Goal: Task Accomplishment & Management: Manage account settings

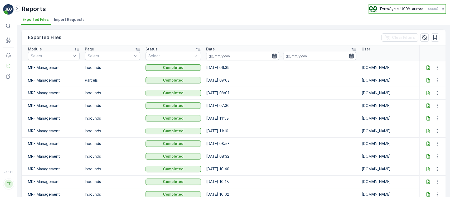
click at [381, 9] on p "TerraCycle-US08-Aurora" at bounding box center [401, 8] width 44 height 5
click at [407, 5] on button "TerraCycle-US08-Aurora ( -05:00 )" at bounding box center [406, 8] width 77 height 9
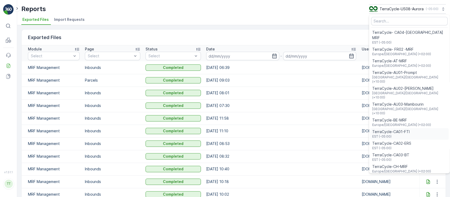
click at [405, 128] on div "TerraCycle-CA01-FTI EST (-05:00)" at bounding box center [409, 134] width 79 height 12
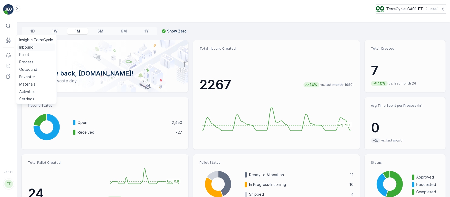
click at [27, 45] on p "Inbound" at bounding box center [26, 47] width 14 height 5
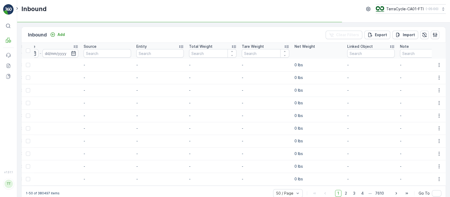
scroll to position [0, 609]
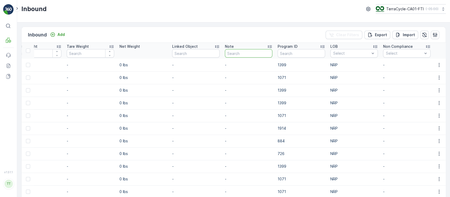
click at [242, 53] on input "text" at bounding box center [248, 53] width 47 height 8
type input "gv"
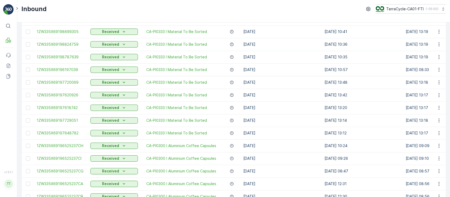
scroll to position [70, 0]
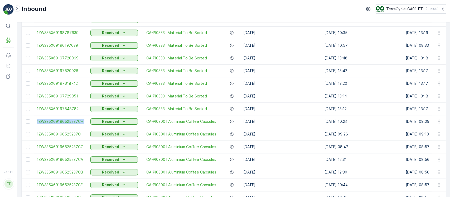
drag, startPoint x: 33, startPoint y: 123, endPoint x: 90, endPoint y: 122, distance: 56.4
copy span "1ZW335X69196525237CH"
click at [436, 122] on icon "button" at bounding box center [438, 121] width 5 height 5
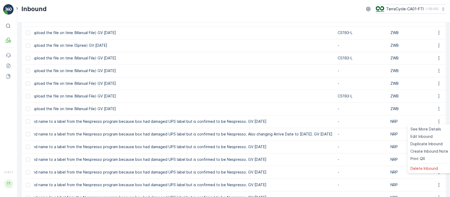
scroll to position [0, 863]
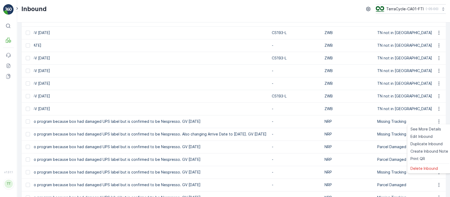
click at [173, 121] on p "Changing Inbound name to a label from the Nespresso program because box had dam…" at bounding box center [103, 121] width 327 height 5
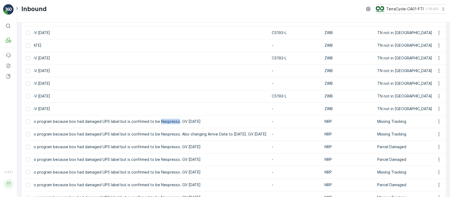
click at [173, 121] on p "Changing Inbound name to a label from the Nespresso program because box had dam…" at bounding box center [103, 121] width 327 height 5
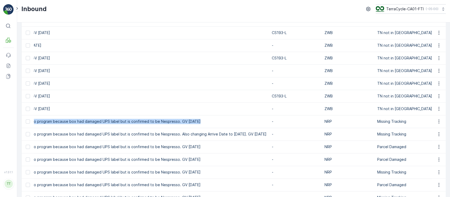
click at [173, 121] on p "Changing Inbound name to a label from the Nespresso program because box had dam…" at bounding box center [103, 121] width 327 height 5
copy p "Changing Inbound name to a label from the Nespresso program because box had dam…"
click at [139, 60] on p "Solved. I didn't upload the file on time (Manual File) GV Sept 16, 2025" at bounding box center [103, 57] width 327 height 5
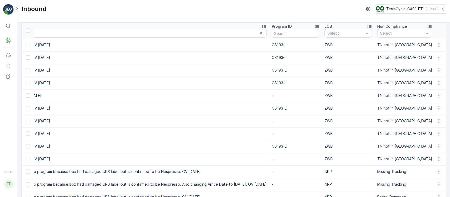
scroll to position [0, 0]
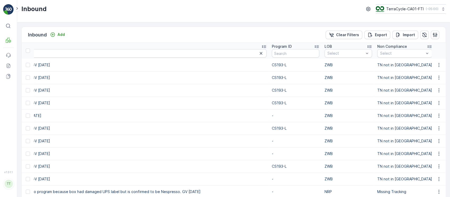
drag, startPoint x: 351, startPoint y: 35, endPoint x: 267, endPoint y: 88, distance: 99.6
click at [351, 35] on p "Clear Filters" at bounding box center [347, 34] width 23 height 5
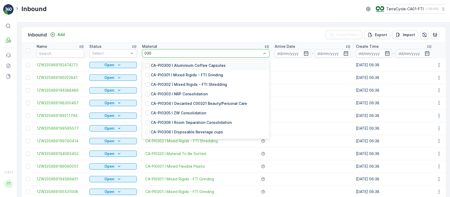
type input "0300"
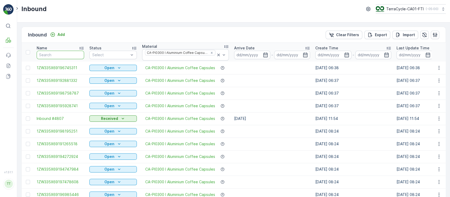
click at [66, 53] on input "text" at bounding box center [60, 55] width 47 height 8
type input "inb"
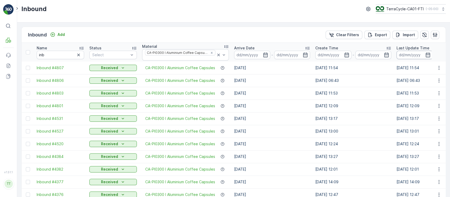
click at [410, 54] on input at bounding box center [414, 55] width 36 height 8
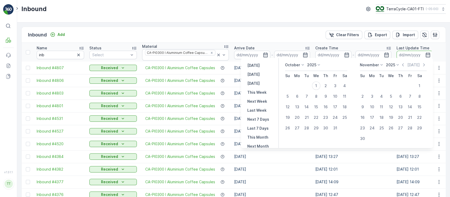
scroll to position [35, 0]
click at [258, 130] on p "Last 30 Days" at bounding box center [259, 128] width 24 height 5
type input "02.09.2025"
type input "01.10.2025"
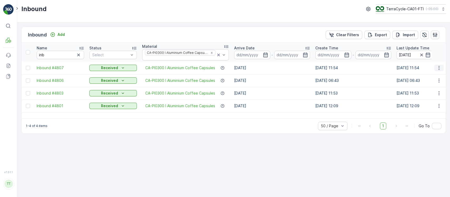
click at [434, 65] on button "button" at bounding box center [438, 68] width 9 height 6
click at [437, 78] on icon "button" at bounding box center [438, 80] width 5 height 5
click at [438, 91] on icon "button" at bounding box center [438, 92] width 5 height 5
click at [437, 103] on icon "button" at bounding box center [438, 105] width 5 height 5
click at [159, 148] on div "Inbound Add Clear Filters Export Import Name inb Status Select Material CA-PI03…" at bounding box center [233, 109] width 433 height 174
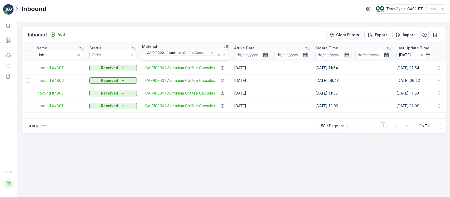
click at [353, 33] on p "Clear Filters" at bounding box center [347, 34] width 23 height 5
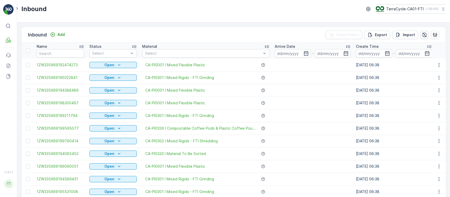
click at [422, 36] on icon "button" at bounding box center [424, 34] width 5 height 5
click at [279, 53] on input at bounding box center [293, 53] width 36 height 8
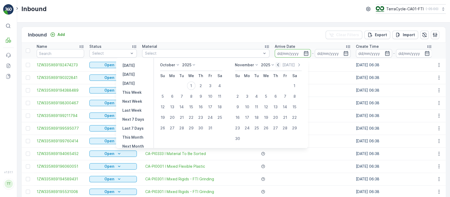
click at [279, 66] on icon "button" at bounding box center [277, 64] width 5 height 5
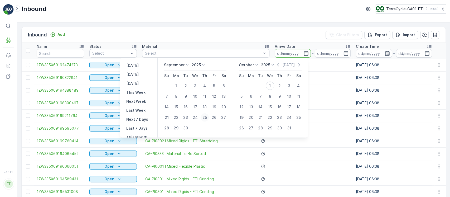
click at [203, 117] on div "25" at bounding box center [204, 117] width 8 height 8
type input "25.09.2025"
click at [185, 126] on div "30" at bounding box center [185, 128] width 8 height 8
type input "[DATE]"
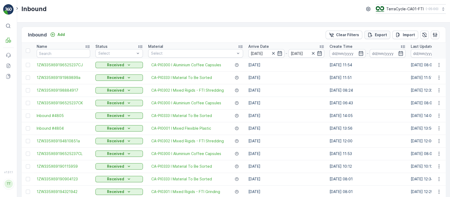
click at [384, 34] on p "Export" at bounding box center [381, 34] width 12 height 5
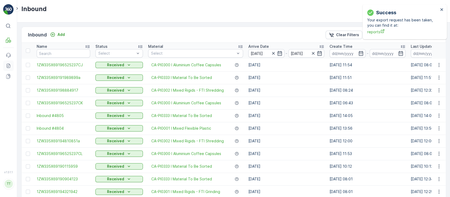
click at [8, 67] on icon at bounding box center [8, 67] width 2 height 0
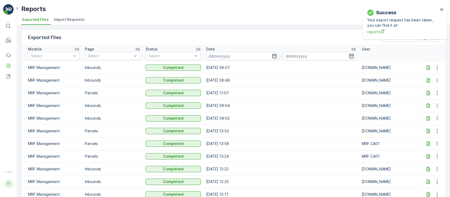
click at [425, 66] on icon at bounding box center [427, 67] width 5 height 5
click at [439, 8] on div "Success Your export request has been taken, you can find it at: reports" at bounding box center [402, 21] width 74 height 29
click at [440, 9] on icon "close" at bounding box center [442, 9] width 4 height 4
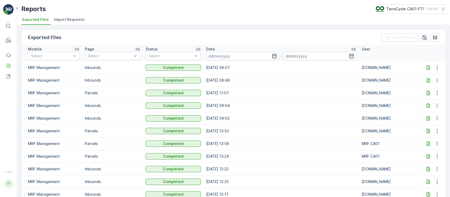
click at [419, 11] on p "TerraCycle-CA01-FTI" at bounding box center [404, 8] width 37 height 5
type input "8"
click at [415, 34] on span "TerraCycle-US08-Aurora" at bounding box center [409, 32] width 60 height 5
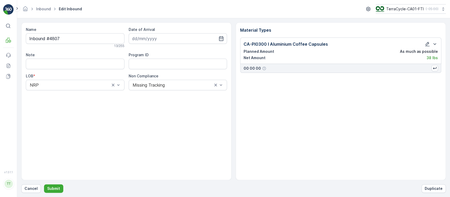
type input "[DATE]"
click at [54, 63] on input "Note" at bounding box center [75, 63] width 99 height 11
paste input "Changing Inbound name to a label from the Nespresso program because box had dam…"
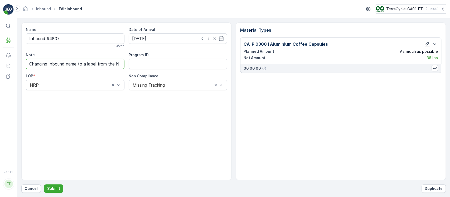
scroll to position [0, 211]
type input "Changing Inbound name to a label from the Nespresso program because box had dam…"
drag, startPoint x: 83, startPoint y: 39, endPoint x: 0, endPoint y: 33, distance: 83.2
click at [0, 33] on div "⌘B MRF Events Reports Documents v 1.51.1 TT TC.GLOBAL clemence.vasseur@terracyc…" at bounding box center [225, 98] width 450 height 197
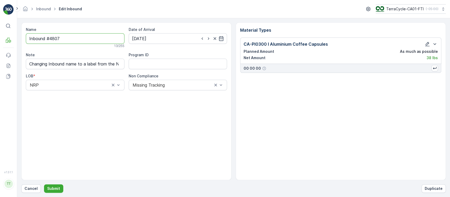
paste input "1ZW335X6919652523"
type input "1ZW335X69196525237CJ"
click at [55, 185] on p "Submit" at bounding box center [53, 187] width 13 height 5
click at [71, 66] on input "Note" at bounding box center [75, 63] width 99 height 11
drag, startPoint x: 99, startPoint y: 38, endPoint x: 0, endPoint y: 38, distance: 98.5
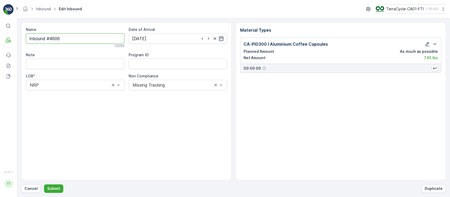
click at [0, 38] on div "⌘B MRF Events Reports Documents v 1.51.1 TT TC.GLOBAL clemence.vasseur@terracyc…" at bounding box center [225, 98] width 450 height 197
paste input "1ZW335X69196525237"
type input "1ZW335X69196525237CK"
click at [69, 66] on input "Note" at bounding box center [75, 65] width 99 height 11
paste input "Changing Inbound name to a label from the Nespresso program because box had dam…"
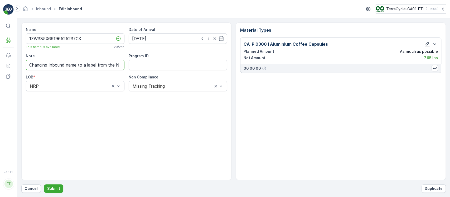
scroll to position [0, 211]
type input "Changing Inbound name to a label from the Nespresso program because box had dam…"
click at [52, 187] on p "Submit" at bounding box center [53, 187] width 13 height 5
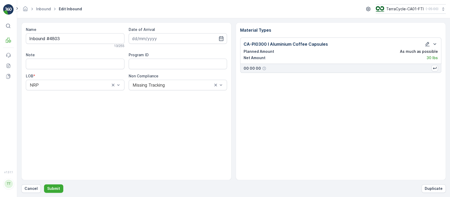
type input "[DATE]"
click at [80, 62] on input "Note" at bounding box center [75, 63] width 99 height 11
paste input "Changing Inbound name to a label from the Nespresso program because box had dam…"
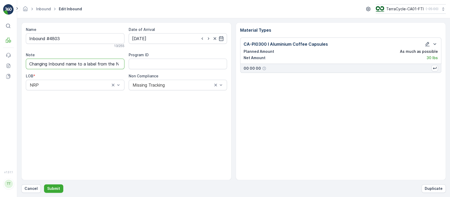
scroll to position [0, 211]
type input "Changing Inbound name to a label from the Nespresso program because box had dam…"
drag, startPoint x: 55, startPoint y: 35, endPoint x: 0, endPoint y: 28, distance: 55.5
click at [0, 28] on div "⌘B MRF Events Reports Documents v 1.51.1 TT TC.GLOBAL clemence.vasseur@terracyc…" at bounding box center [225, 98] width 450 height 197
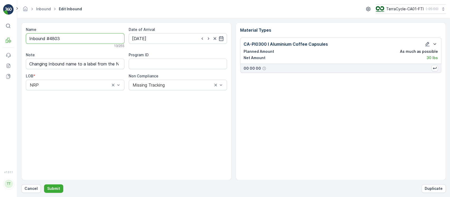
paste input "1ZW335X69196525237"
type input "1ZW335X69196525237CL"
click at [57, 188] on p "Submit" at bounding box center [53, 187] width 13 height 5
drag, startPoint x: 84, startPoint y: 38, endPoint x: 0, endPoint y: 36, distance: 83.8
click at [0, 36] on div "⌘B MRF Events Reports Documents v 1.51.1 TT [DOMAIN_NAME] [DOMAIN_NAME][EMAIL_A…" at bounding box center [225, 98] width 450 height 197
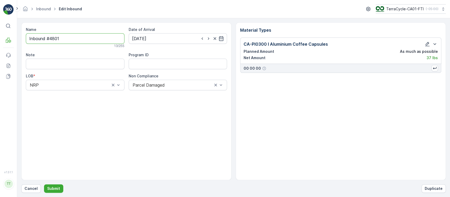
paste input "1ZW335X69196525237"
type input "1ZW335X69196525237"
click at [91, 61] on input "Note" at bounding box center [75, 65] width 99 height 11
paste input "Changing Inbound name to a label from the Nespresso program because box had dam…"
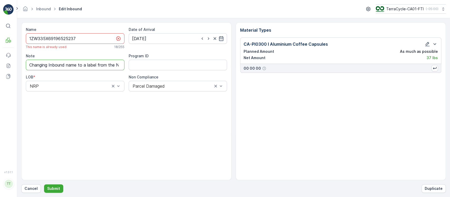
scroll to position [0, 211]
type input "Changing Inbound name to a label from the Nespresso program because box had dam…"
click at [91, 40] on input "1ZW335X69196525237" at bounding box center [75, 38] width 99 height 11
type input "1ZW335X69196525237CM"
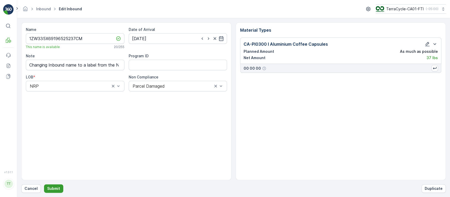
click at [55, 189] on p "Submit" at bounding box center [53, 187] width 13 height 5
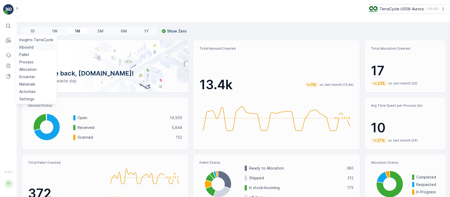
click at [26, 50] on link "Inbound" at bounding box center [36, 46] width 38 height 7
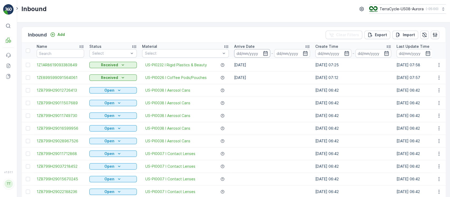
click at [251, 52] on input at bounding box center [252, 53] width 36 height 8
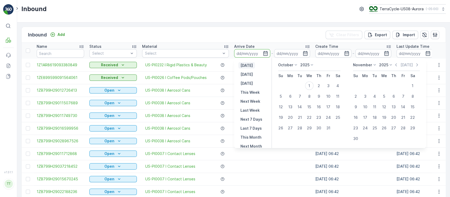
click at [252, 64] on p "Yesterday" at bounding box center [246, 65] width 12 height 5
type input "30.09.2025"
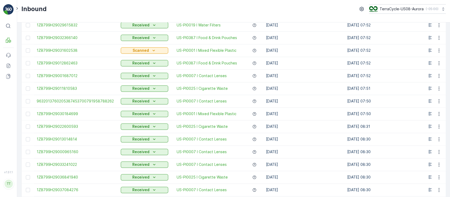
scroll to position [516, 0]
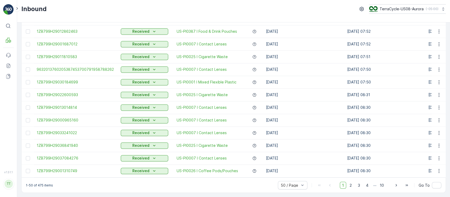
click at [37, 183] on p "1-50 of 475 items" at bounding box center [39, 185] width 27 height 4
click at [38, 184] on p "1-50 of 475 items" at bounding box center [39, 185] width 27 height 4
click at [45, 184] on p "1-50 of 475 items" at bounding box center [39, 185] width 27 height 4
click at [39, 186] on p "1-50 of 475 items" at bounding box center [39, 185] width 27 height 4
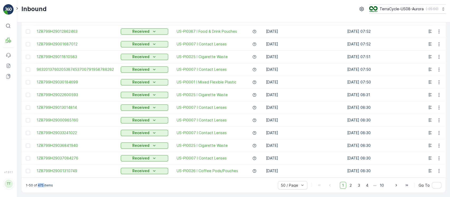
copy p "475"
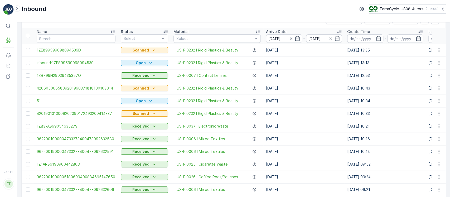
scroll to position [0, 0]
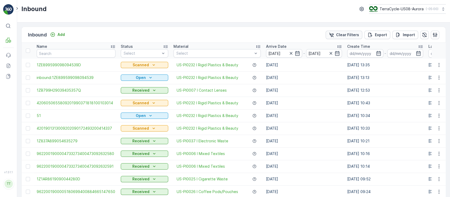
click at [343, 33] on p "Clear Filters" at bounding box center [347, 34] width 23 height 5
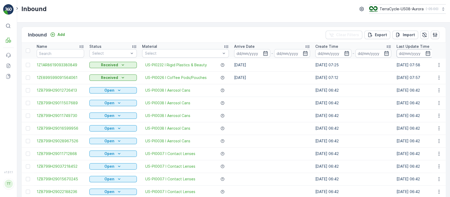
click at [409, 54] on input at bounding box center [414, 53] width 36 height 8
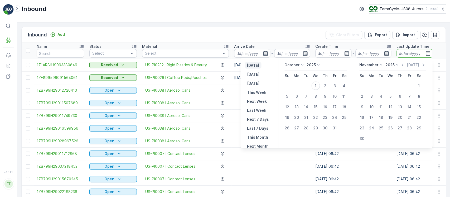
click at [261, 65] on button "[DATE]" at bounding box center [252, 65] width 17 height 6
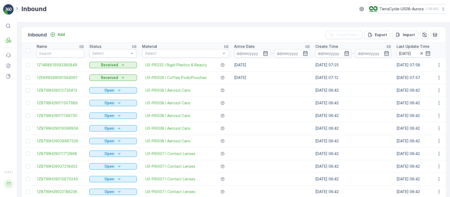
type input "[DATE]"
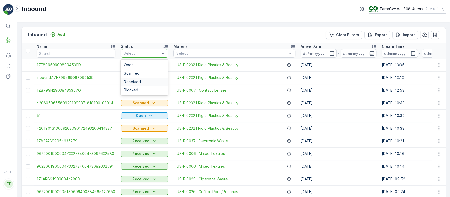
click at [132, 82] on span "Received" at bounding box center [132, 82] width 17 height 4
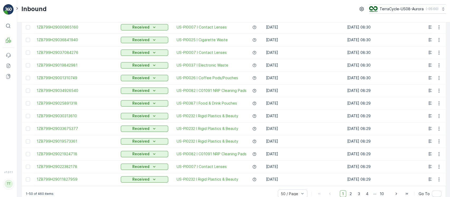
scroll to position [516, 0]
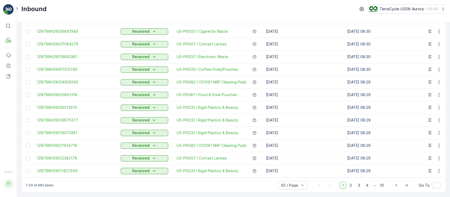
click at [38, 185] on p "1-50 of 460 items" at bounding box center [40, 185] width 28 height 4
copy p "460"
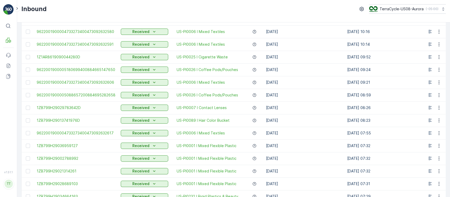
scroll to position [0, 0]
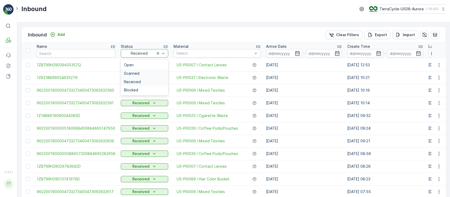
click at [129, 74] on span "Scanned" at bounding box center [132, 73] width 16 height 4
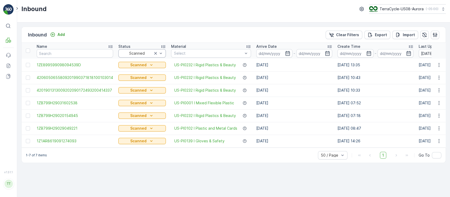
click at [163, 54] on div "Scanned" at bounding box center [141, 53] width 47 height 8
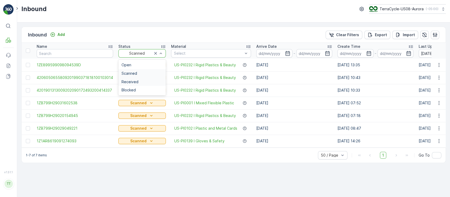
click at [151, 80] on div "Received" at bounding box center [141, 82] width 41 height 4
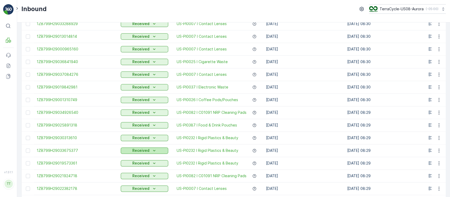
scroll to position [516, 0]
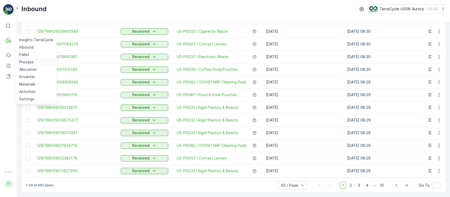
click at [33, 62] on link "Process" at bounding box center [36, 61] width 38 height 7
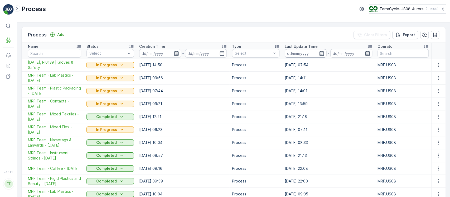
click at [289, 49] on input at bounding box center [306, 53] width 42 height 8
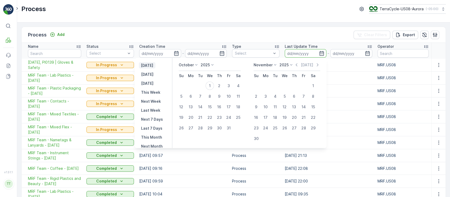
click at [153, 67] on p "[DATE]" at bounding box center [147, 65] width 12 height 5
type input "[DATE]"
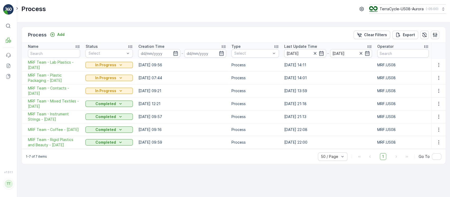
click at [340, 56] on input "[DATE]" at bounding box center [351, 53] width 42 height 8
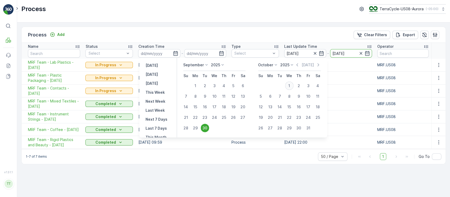
click at [290, 84] on div "1" at bounding box center [289, 85] width 8 height 8
type input "01.10.2025"
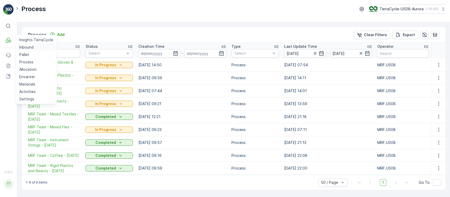
click at [19, 45] on link "Inbound" at bounding box center [36, 46] width 38 height 7
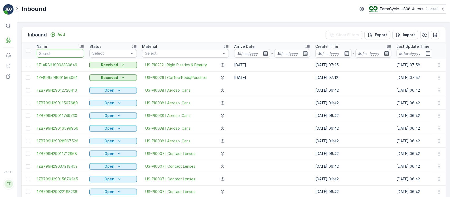
click at [61, 52] on input "text" at bounding box center [60, 53] width 47 height 8
paste input "9622001900005088657200884695282658"
type input "9622001900005088657200884695282658"
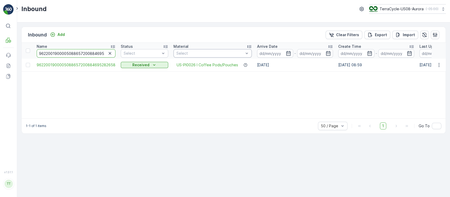
scroll to position [0, 13]
drag, startPoint x: 85, startPoint y: 53, endPoint x: 191, endPoint y: 54, distance: 105.6
type input "962200190000508865720"
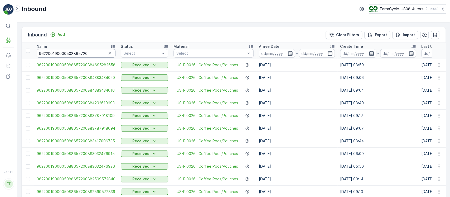
click at [89, 53] on input "962200190000508865720" at bounding box center [76, 53] width 79 height 8
type input "96220019000050886"
click at [92, 55] on input "96220019000050886" at bounding box center [76, 53] width 79 height 8
drag, startPoint x: 92, startPoint y: 55, endPoint x: 0, endPoint y: 48, distance: 92.1
click at [0, 48] on div "⌘B MRF Events Reports Documents v 1.51.1 TT TC.GLOBAL clemence.vasseur@terracyc…" at bounding box center [225, 98] width 450 height 197
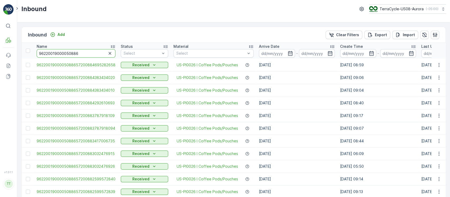
paste input "57200884695282658"
type input "9622001900005088657200884695282658"
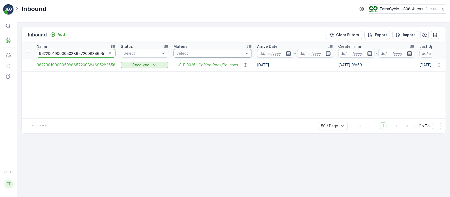
scroll to position [0, 13]
drag, startPoint x: 88, startPoint y: 52, endPoint x: 227, endPoint y: 55, distance: 139.4
type input "9622001900005088657200"
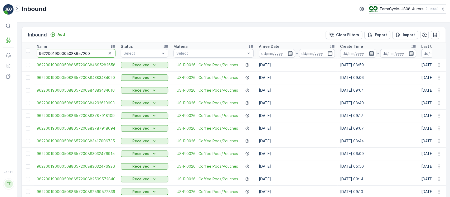
drag, startPoint x: 94, startPoint y: 53, endPoint x: 0, endPoint y: 41, distance: 94.8
click at [0, 41] on div "⌘B MRF Events Reports Documents v 1.51.1 TT TC.GLOBAL clemence.vasseur@terracyc…" at bounding box center [225, 98] width 450 height 197
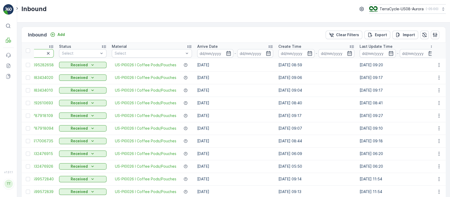
scroll to position [0, 27]
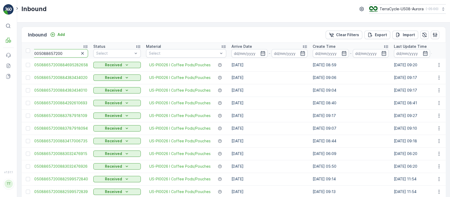
drag, startPoint x: 337, startPoint y: 35, endPoint x: 90, endPoint y: 62, distance: 249.4
click at [337, 34] on p "Clear Filters" at bounding box center [347, 34] width 23 height 5
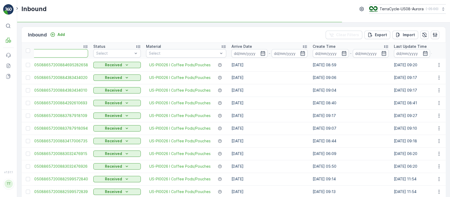
click at [68, 52] on input "text" at bounding box center [48, 53] width 79 height 8
type input "51"
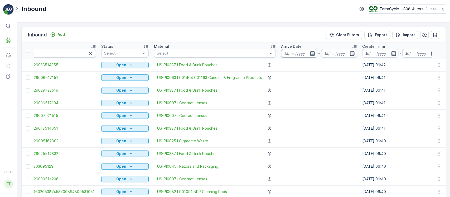
click at [289, 55] on input at bounding box center [299, 53] width 36 height 8
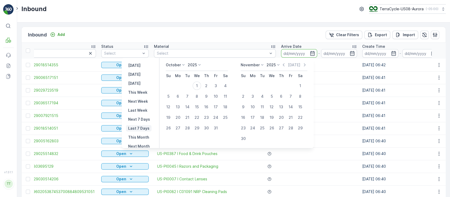
click at [148, 127] on p "Last 7 Days" at bounding box center [138, 127] width 21 height 5
type input "25.09.2025"
type input "01.10.2025"
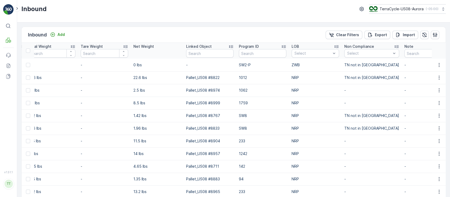
scroll to position [0, 618]
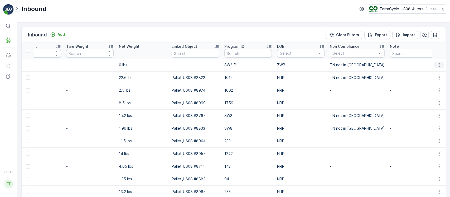
click at [440, 63] on button "button" at bounding box center [438, 65] width 9 height 6
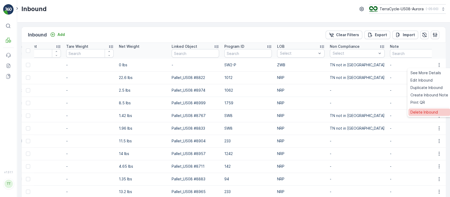
click at [430, 109] on div "Delete Inbound" at bounding box center [429, 111] width 42 height 7
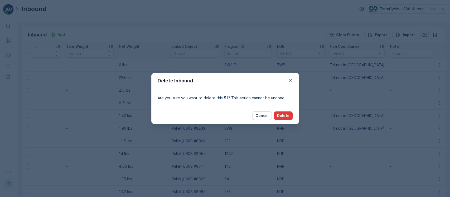
click at [290, 116] on button "Delete" at bounding box center [283, 115] width 19 height 8
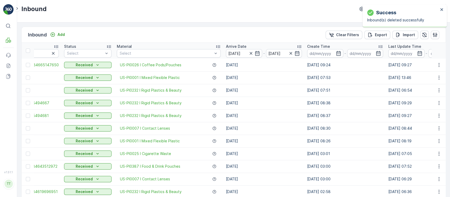
scroll to position [0, 0]
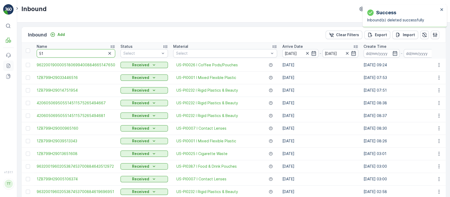
drag, startPoint x: 92, startPoint y: 52, endPoint x: 4, endPoint y: 64, distance: 88.9
click at [4, 64] on div "⌘B MRF Events Reports Documents v 1.51.1 TT TC.GLOBAL clemence.vasseur@terracyc…" at bounding box center [225, 98] width 450 height 197
paste input "1ZE899599098094539"
type input "1ZE899599098094539"
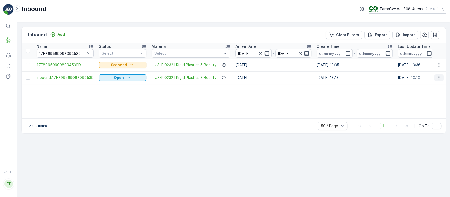
click at [437, 77] on icon "button" at bounding box center [438, 77] width 5 height 5
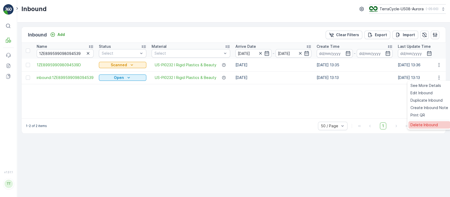
click at [425, 125] on span "Delete Inbound" at bounding box center [423, 124] width 27 height 5
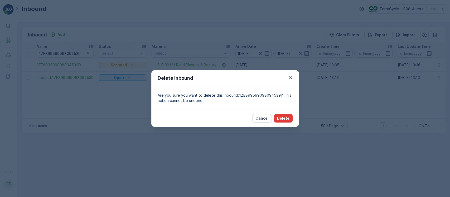
click at [285, 121] on button "Delete" at bounding box center [283, 118] width 19 height 8
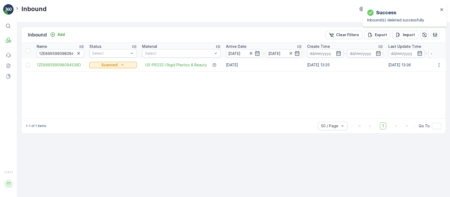
click at [357, 98] on div "Name 1ZE899599098094539 Status Select Material Select Arrive Date 25.09.2025 - …" at bounding box center [234, 80] width 424 height 75
click at [349, 35] on p "Clear Filters" at bounding box center [347, 34] width 23 height 5
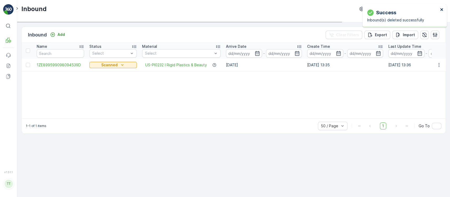
click at [440, 12] on button "close" at bounding box center [442, 9] width 4 height 5
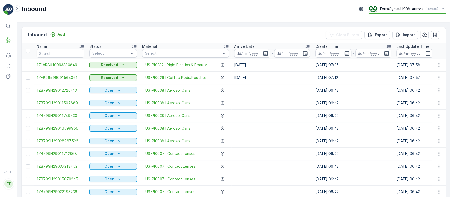
click at [411, 11] on p "TerraCycle-US08-Aurora" at bounding box center [401, 8] width 44 height 5
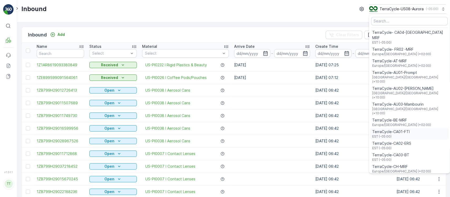
click at [400, 134] on span "EST (-05:00)" at bounding box center [390, 136] width 37 height 4
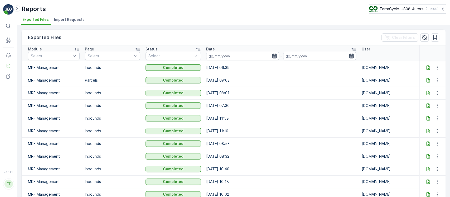
click at [425, 68] on icon at bounding box center [427, 67] width 5 height 5
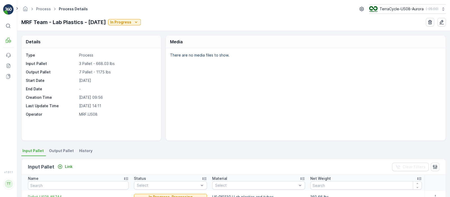
click at [91, 149] on li "History" at bounding box center [86, 151] width 17 height 9
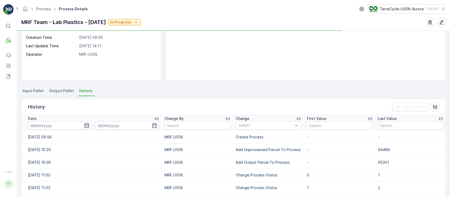
scroll to position [105, 0]
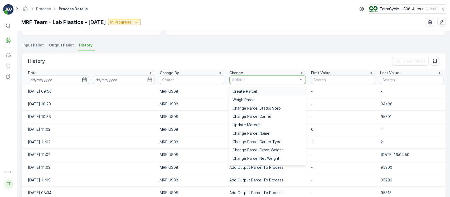
type input "Add Unprocessed Parcel To Process"
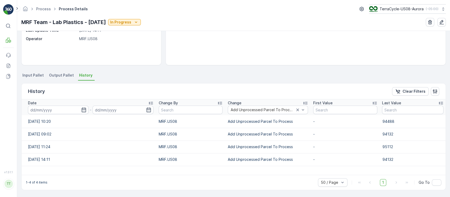
scroll to position [75, 0]
click at [57, 109] on input at bounding box center [58, 110] width 61 height 8
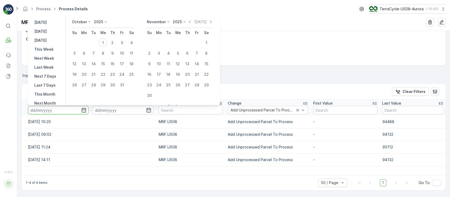
click at [49, 23] on button "[DATE]" at bounding box center [40, 22] width 17 height 6
type input "[DATE]"
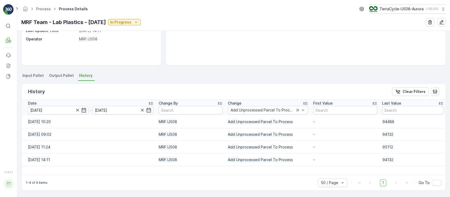
click at [52, 23] on p "MRF Team - Lab Plastics - 09/25/2025" at bounding box center [63, 22] width 85 height 8
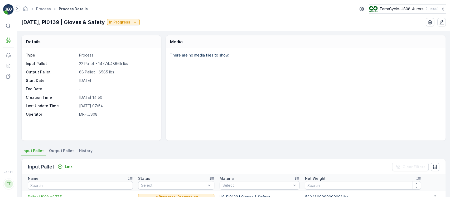
click at [87, 150] on span "History" at bounding box center [85, 150] width 13 height 5
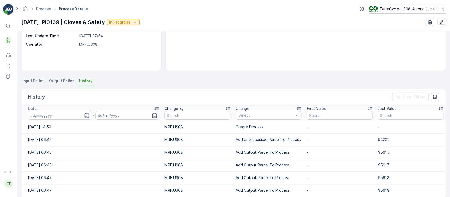
scroll to position [70, 0]
click at [270, 138] on p "Add Unprocessed Parcel To Process" at bounding box center [269, 138] width 66 height 5
click at [269, 138] on p "Add Unprocessed Parcel To Process" at bounding box center [269, 138] width 66 height 5
copy p "Add Unprocessed Parcel To Process"
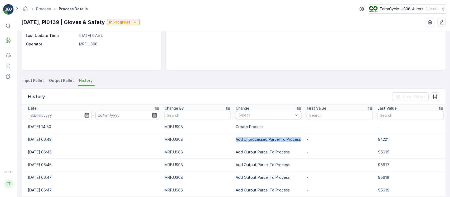
click at [261, 117] on div "Select" at bounding box center [269, 115] width 66 height 8
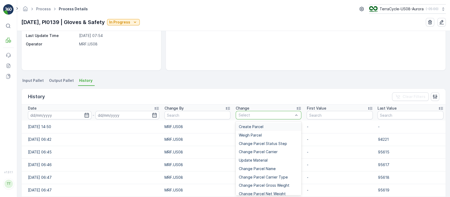
type input "Add Unprocessed Parcel To Process"
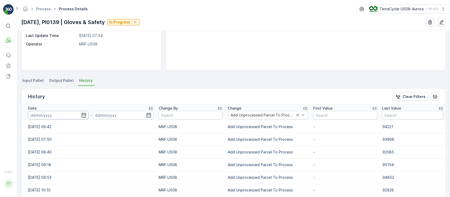
click at [65, 115] on input at bounding box center [58, 115] width 61 height 8
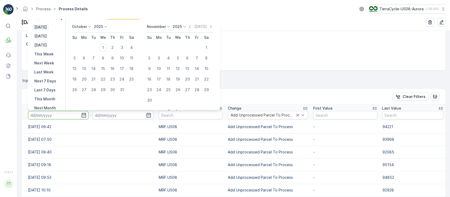
click at [45, 28] on p "[DATE]" at bounding box center [40, 26] width 12 height 5
type input "[DATE]"
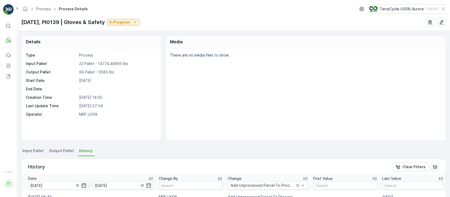
click at [32, 147] on li "Input Pallet" at bounding box center [33, 151] width 24 height 9
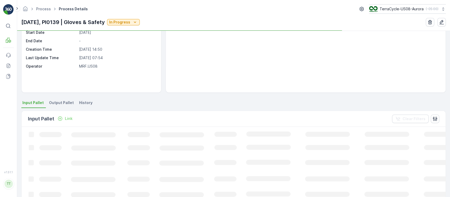
scroll to position [70, 0]
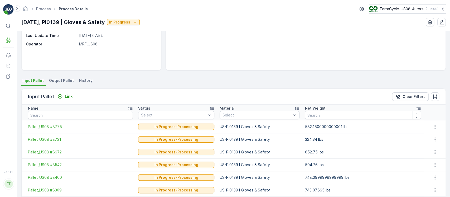
click at [236, 126] on p "US-PI0139 I Gloves & Safety" at bounding box center [259, 126] width 80 height 5
copy p "US-PI0139 I Gloves & Safety"
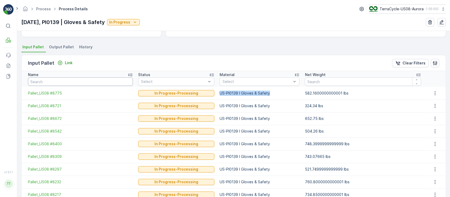
scroll to position [105, 0]
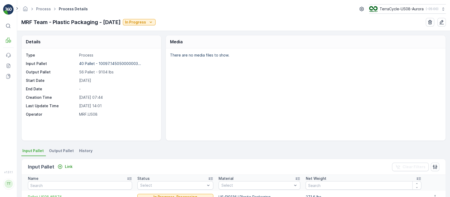
click at [82, 147] on li "History" at bounding box center [86, 151] width 17 height 9
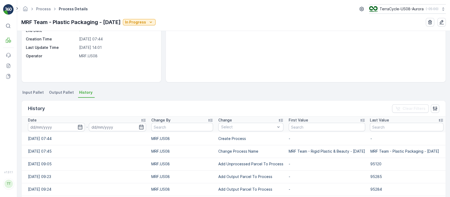
scroll to position [105, 0]
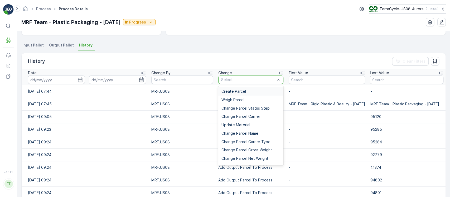
type input "Add Unprocessed Parcel To Process"
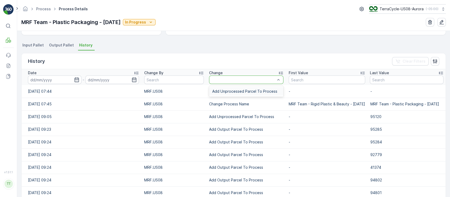
scroll to position [0, 0]
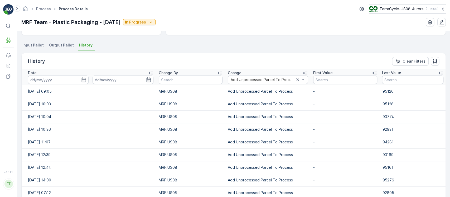
click at [48, 81] on input at bounding box center [58, 79] width 61 height 8
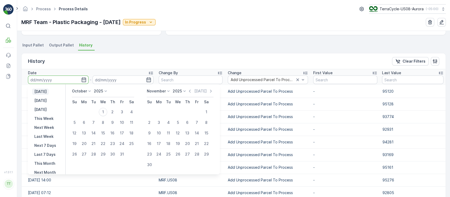
click at [45, 91] on p "[DATE]" at bounding box center [40, 91] width 12 height 5
type input "[DATE]"
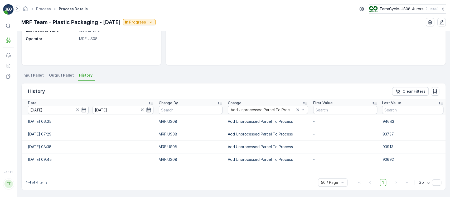
scroll to position [75, 0]
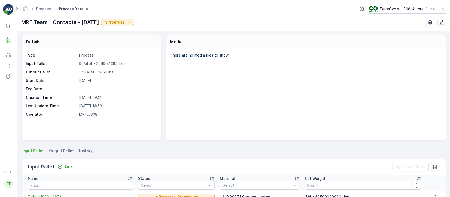
click at [90, 149] on li "History" at bounding box center [86, 151] width 17 height 9
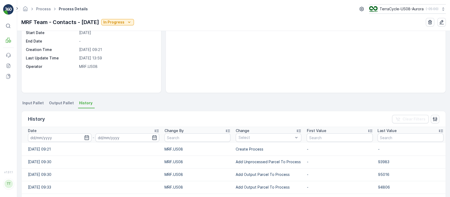
scroll to position [105, 0]
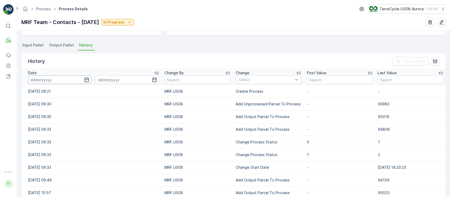
click at [60, 82] on input at bounding box center [59, 79] width 63 height 8
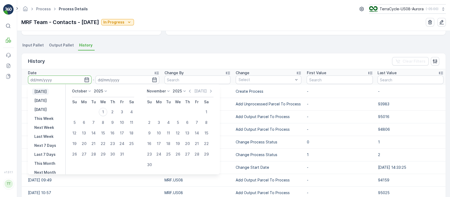
click at [47, 90] on p "[DATE]" at bounding box center [40, 91] width 12 height 5
type input "[DATE]"
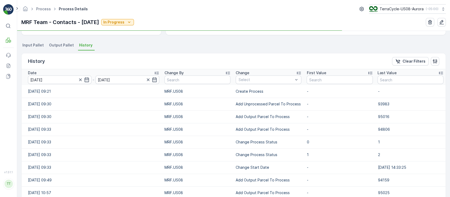
scroll to position [79, 0]
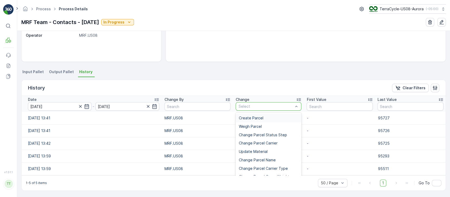
type input "Add Unprocessed Parcel To Process"
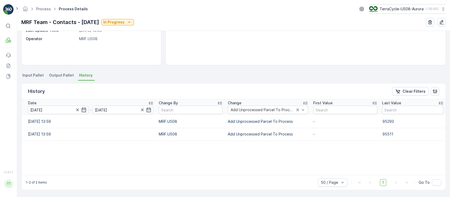
scroll to position [75, 0]
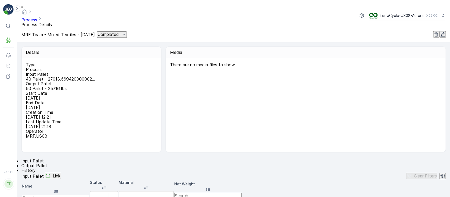
click at [85, 168] on li "History" at bounding box center [233, 170] width 424 height 5
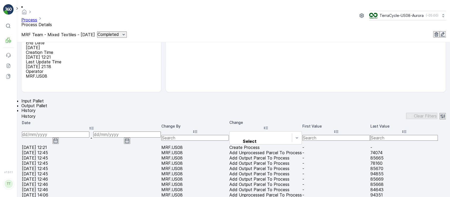
scroll to position [105, 0]
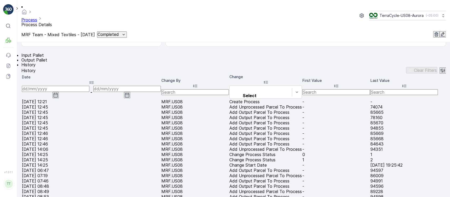
click at [72, 86] on input at bounding box center [55, 89] width 67 height 6
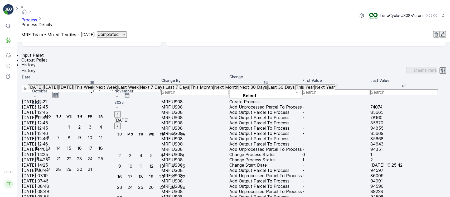
click at [43, 89] on p "[DATE]" at bounding box center [35, 87] width 14 height 5
type input "[DATE]"
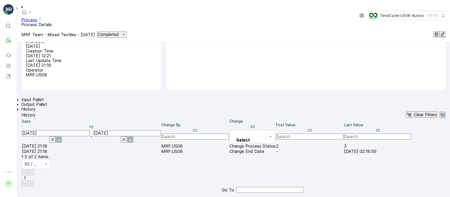
scroll to position [75, 0]
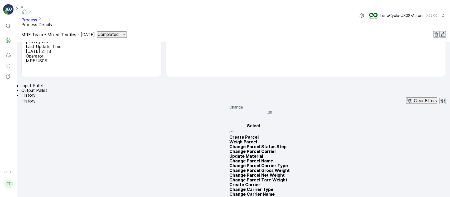
type input "Add Unprocessed Parcel To Process"
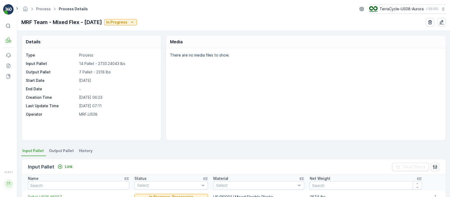
click at [84, 150] on span "History" at bounding box center [85, 150] width 13 height 5
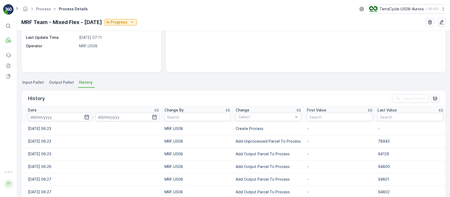
scroll to position [70, 0]
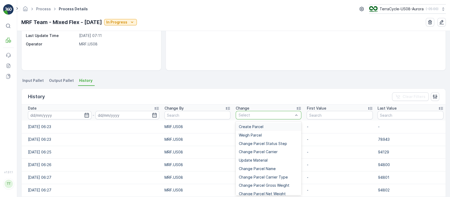
click at [272, 111] on div "Select" at bounding box center [269, 115] width 66 height 8
type input "Add Unprocessed Parcel To Process"
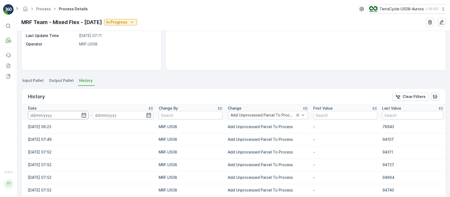
click at [55, 115] on input at bounding box center [58, 115] width 61 height 8
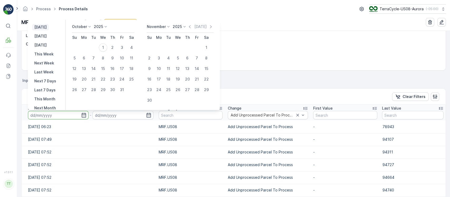
click at [45, 27] on p "[DATE]" at bounding box center [40, 26] width 12 height 5
type input "[DATE]"
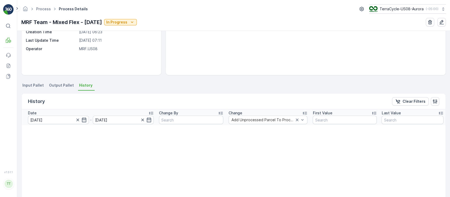
scroll to position [35, 0]
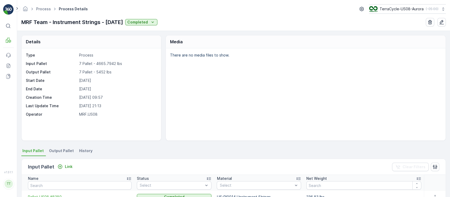
click at [85, 151] on span "History" at bounding box center [85, 150] width 13 height 5
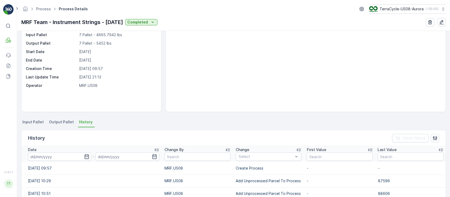
scroll to position [35, 0]
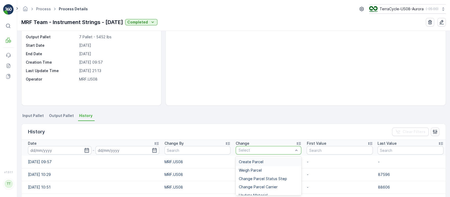
type input "Add Unprocessed Parcel To Process"
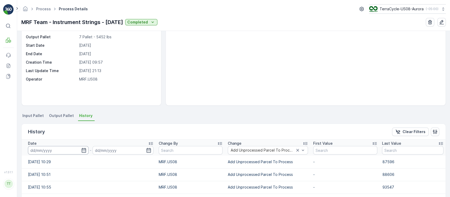
click at [59, 149] on input at bounding box center [58, 150] width 61 height 8
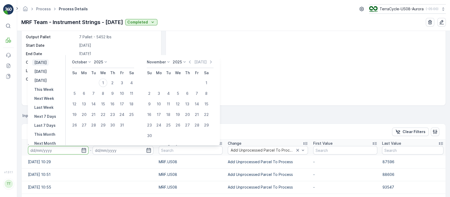
click at [46, 62] on p "[DATE]" at bounding box center [40, 62] width 12 height 5
type input "[DATE]"
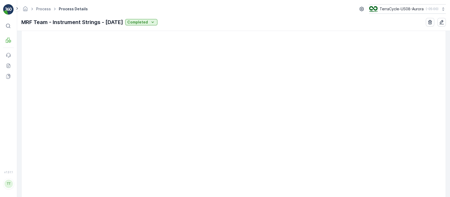
scroll to position [140, 0]
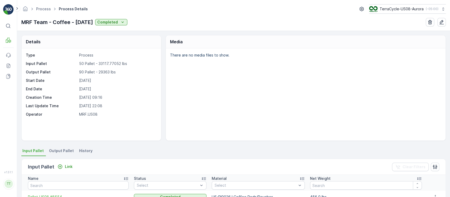
click at [82, 155] on li "History" at bounding box center [86, 151] width 17 height 9
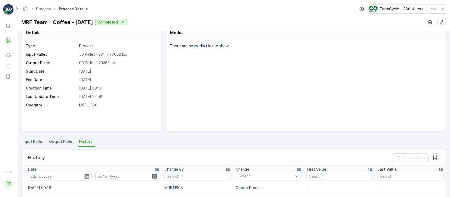
scroll to position [70, 0]
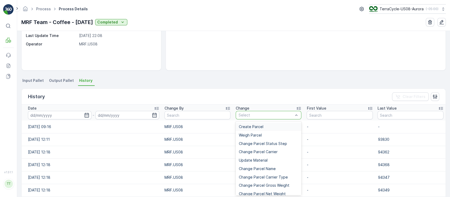
type input "Add Unprocessed Parcel To Process"
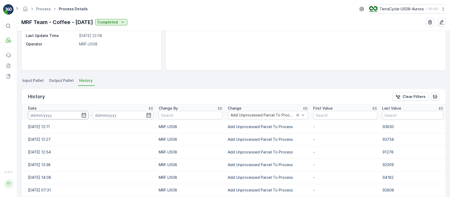
click at [63, 117] on input at bounding box center [58, 115] width 61 height 8
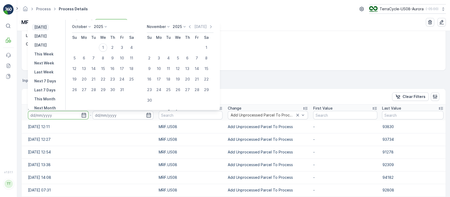
click at [48, 30] on button "Yesterday" at bounding box center [40, 27] width 17 height 6
type input "[DATE]"
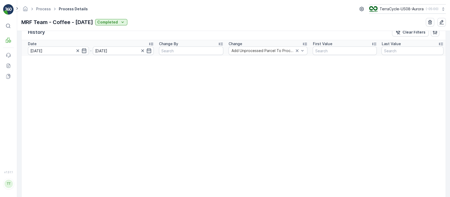
scroll to position [105, 0]
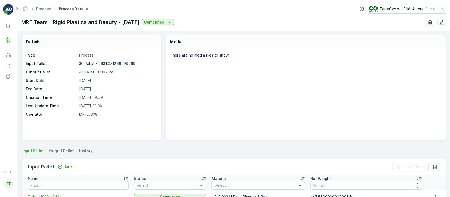
drag, startPoint x: 83, startPoint y: 150, endPoint x: 87, endPoint y: 149, distance: 3.8
click at [83, 151] on span "History" at bounding box center [85, 150] width 13 height 5
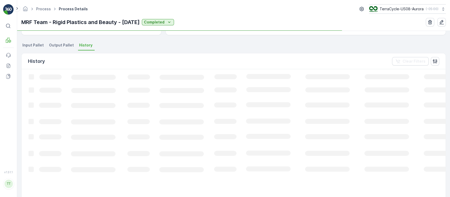
scroll to position [105, 0]
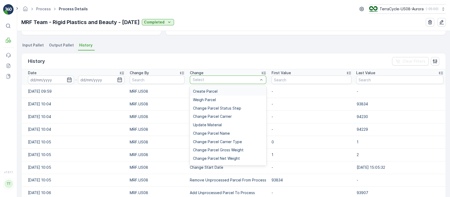
type input "Add Unprocessed Parcel To Process"
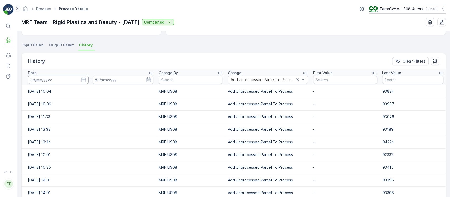
click at [45, 79] on input at bounding box center [58, 79] width 61 height 8
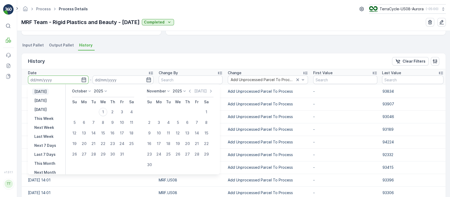
click at [44, 90] on p "Yesterday" at bounding box center [40, 91] width 12 height 5
type input "30.09.2025"
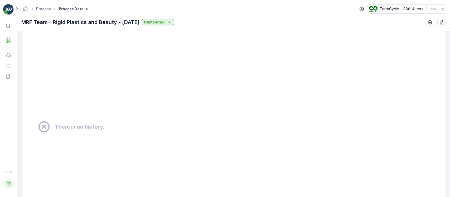
scroll to position [386, 0]
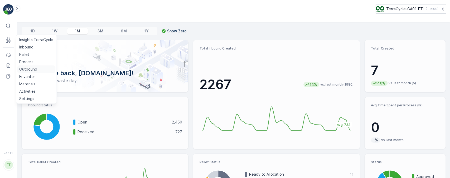
click at [38, 70] on link "Outbound" at bounding box center [36, 69] width 38 height 7
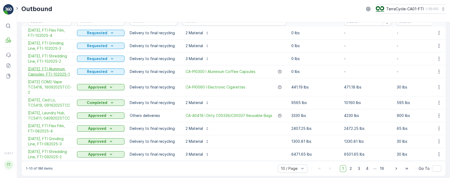
scroll to position [36, 0]
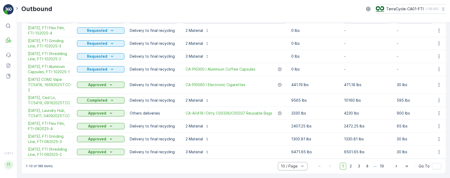
click at [292, 163] on div "10 / Page" at bounding box center [293, 166] width 30 height 8
click at [294, 156] on span "50 / Page" at bounding box center [289, 155] width 17 height 4
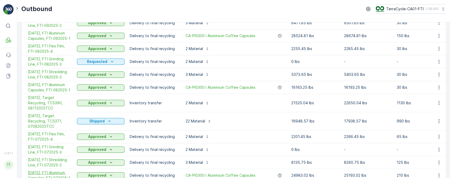
scroll to position [158, 0]
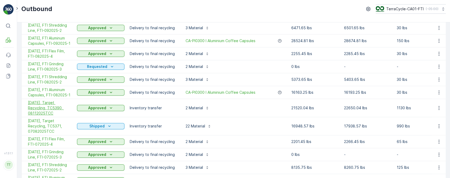
click at [56, 103] on span "08/11/25, Target Recycling, TC5390, 08112025TCC" at bounding box center [50, 108] width 44 height 16
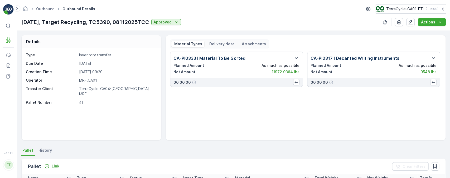
click at [48, 150] on span "History" at bounding box center [44, 150] width 13 height 5
click at [177, 24] on icon "Approved" at bounding box center [176, 21] width 5 height 5
click at [139, 100] on p "41" at bounding box center [117, 102] width 77 height 5
click at [49, 10] on link "Outbound" at bounding box center [45, 9] width 18 height 4
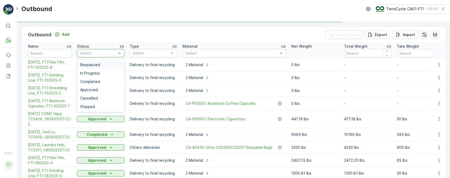
click at [105, 63] on div "Requested" at bounding box center [100, 65] width 41 height 4
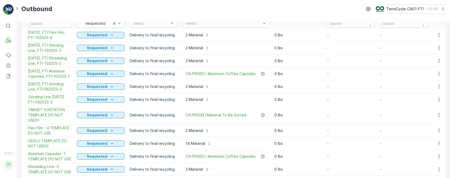
scroll to position [31, 0]
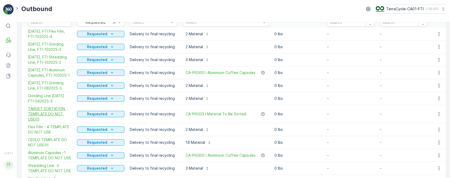
click at [40, 110] on span "TARGET SORTATION TEMPLATE DO NOT USE!!!!" at bounding box center [50, 114] width 44 height 16
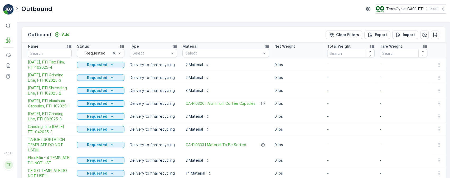
click at [356, 43] on th "Total Weight" at bounding box center [350, 51] width 53 height 16
click at [354, 30] on div "Outbound Add Clear Filters Export Import" at bounding box center [234, 35] width 424 height 16
click at [352, 33] on p "Clear Filters" at bounding box center [347, 34] width 23 height 5
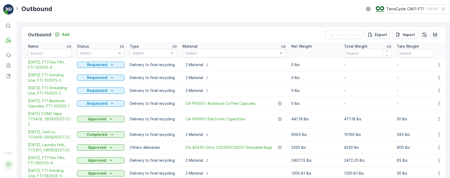
scroll to position [180, 0]
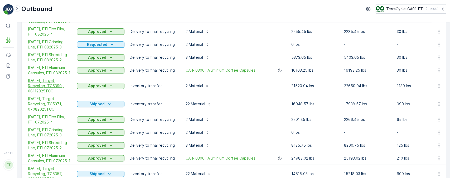
click at [55, 86] on span "08/11/25, Target Recycling, TC5390, 08112025TCC" at bounding box center [50, 86] width 44 height 16
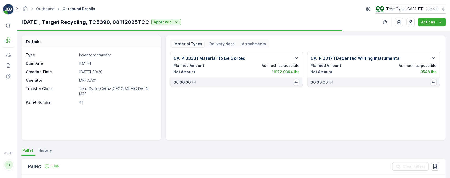
click at [45, 150] on span "History" at bounding box center [44, 150] width 13 height 5
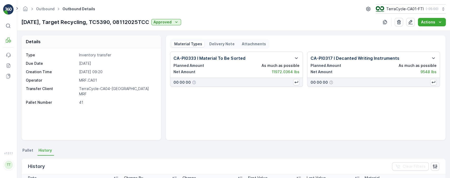
scroll to position [93, 0]
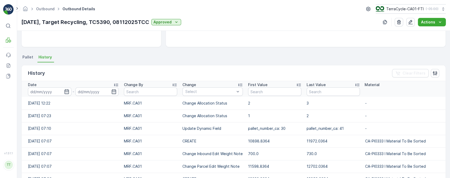
click at [108, 84] on div "Date" at bounding box center [73, 84] width 91 height 5
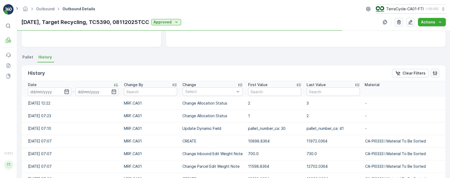
click at [108, 84] on div "Date" at bounding box center [73, 84] width 91 height 5
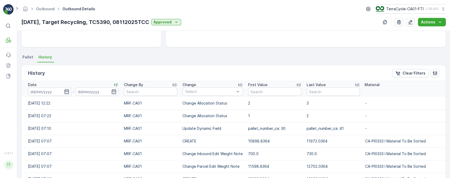
click at [112, 84] on div "Date" at bounding box center [73, 84] width 91 height 5
click at [111, 83] on div "Date" at bounding box center [73, 84] width 91 height 5
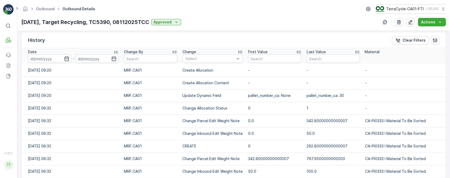
scroll to position [126, 0]
click at [196, 81] on p "Create Allocation Content" at bounding box center [212, 82] width 60 height 5
copy p "Create Allocation Content"
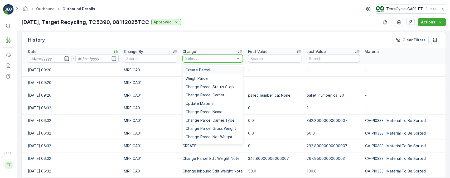
type input "Create Allocation Content"
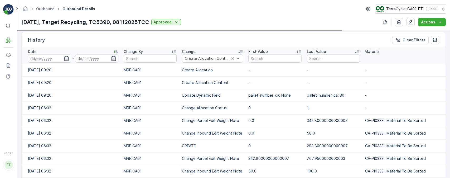
scroll to position [93, 0]
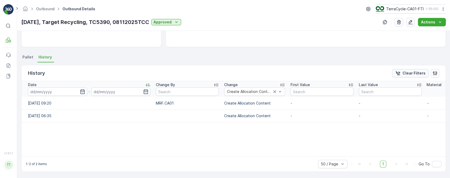
click at [400, 73] on div "Clear Filters" at bounding box center [410, 73] width 30 height 5
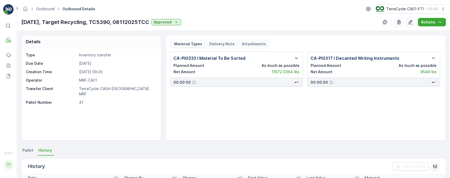
scroll to position [101, 0]
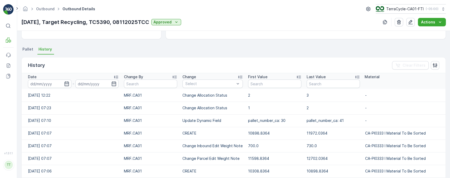
click at [98, 77] on div "Date" at bounding box center [73, 76] width 91 height 5
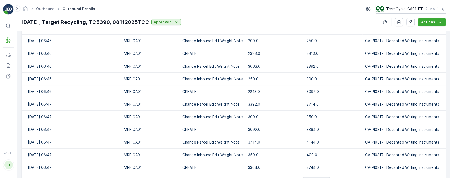
scroll to position [666, 0]
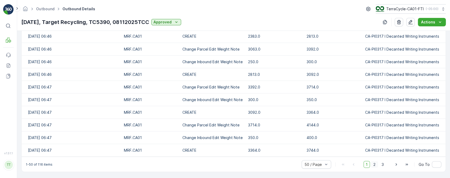
click at [373, 162] on span "2" at bounding box center [374, 164] width 7 height 7
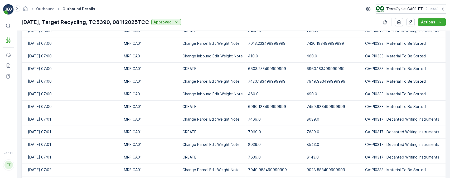
scroll to position [666, 0]
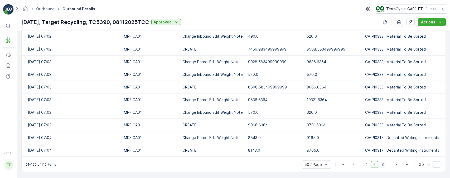
click at [381, 162] on span "3" at bounding box center [382, 164] width 7 height 7
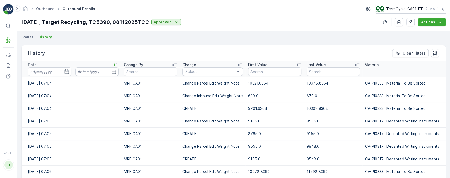
scroll to position [236, 0]
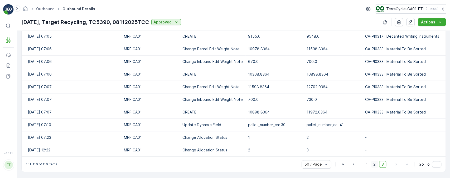
click at [373, 165] on span "2" at bounding box center [374, 164] width 7 height 7
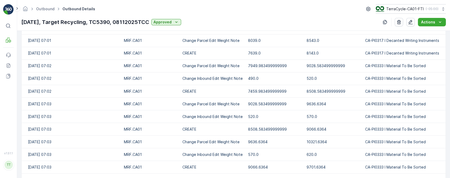
scroll to position [662, 0]
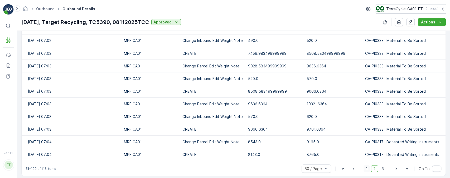
click at [366, 171] on span "1" at bounding box center [366, 168] width 6 height 7
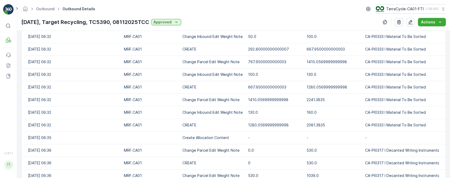
scroll to position [261, 0]
drag, startPoint x: 114, startPoint y: 134, endPoint x: 122, endPoint y: 136, distance: 9.0
click at [121, 136] on td "11.08.2025 06:35" at bounding box center [72, 137] width 100 height 13
drag, startPoint x: 133, startPoint y: 136, endPoint x: 103, endPoint y: 136, distance: 29.8
click at [98, 136] on tr "11.08.2025 06:35 Create Allocation Content - - -" at bounding box center [234, 137] width 424 height 13
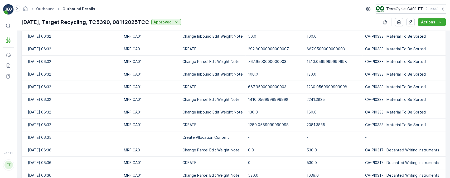
click at [374, 149] on p "CA-PI0317 I Decanted Writing Instruments" at bounding box center [402, 150] width 74 height 5
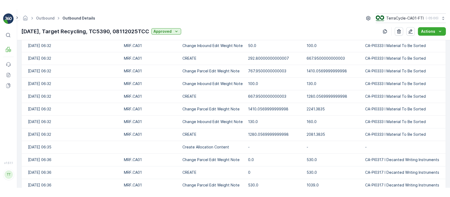
scroll to position [292, 0]
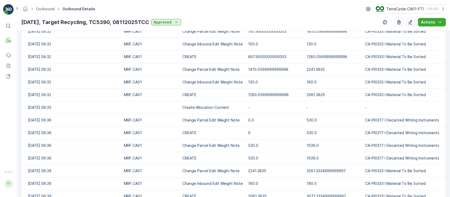
click at [341, 36] on td "1410.0569999999998" at bounding box center [333, 31] width 58 height 13
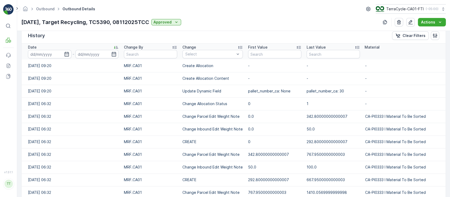
scroll to position [0, 0]
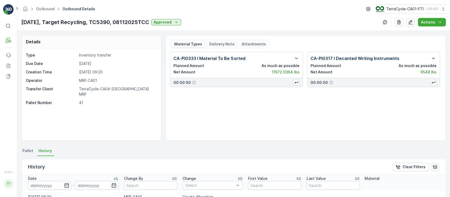
click at [26, 151] on span "Pallet" at bounding box center [27, 150] width 11 height 5
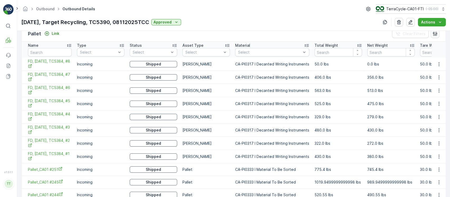
scroll to position [133, 0]
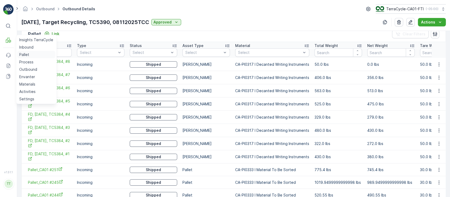
click at [27, 52] on p "Pallet" at bounding box center [24, 54] width 10 height 5
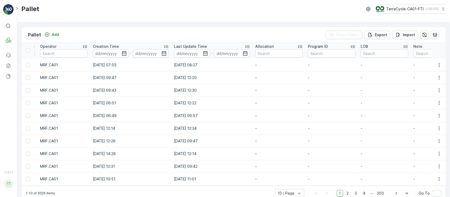
scroll to position [0, 549]
click at [280, 50] on input "text" at bounding box center [279, 53] width 47 height 8
paste input "TC5390"
type input "TC5390"
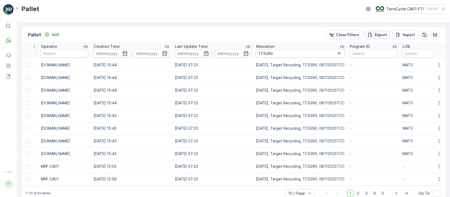
click at [373, 36] on div "Export" at bounding box center [376, 34] width 19 height 5
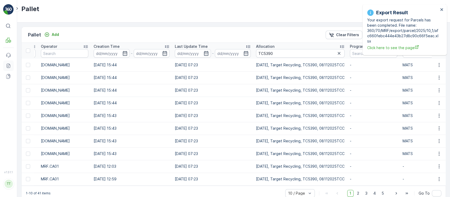
click at [10, 62] on link "Reports" at bounding box center [8, 65] width 11 height 11
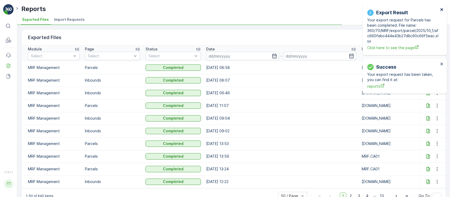
click at [442, 8] on icon "close" at bounding box center [442, 9] width 4 height 4
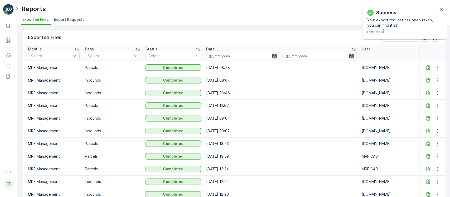
click at [426, 68] on icon at bounding box center [427, 67] width 3 height 4
click at [443, 11] on div "Success Your export request has been taken, you can find it at: reports" at bounding box center [404, 21] width 84 height 35
click at [438, 9] on div "Success Your export request has been taken, you can find it at: reports" at bounding box center [402, 21] width 74 height 29
click at [440, 9] on icon "close" at bounding box center [442, 9] width 4 height 4
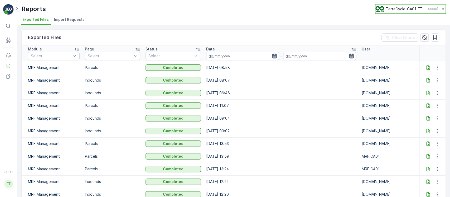
click at [415, 9] on p "TerraCycle-CA01-FTI" at bounding box center [404, 8] width 37 height 5
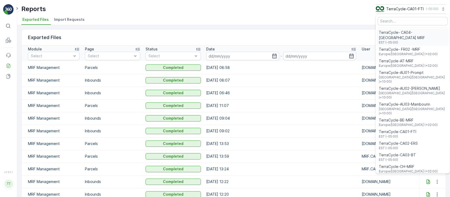
click at [410, 40] on span "EST (-05:00)" at bounding box center [413, 42] width 68 height 4
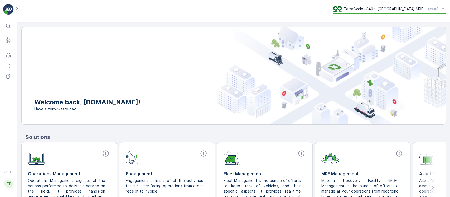
click at [427, 7] on p "( -05:00 )" at bounding box center [431, 9] width 13 height 4
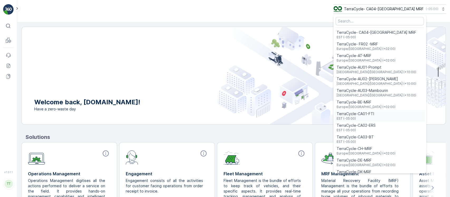
click at [397, 116] on div "TerraCycle-CA01-FTI EST (-05:00)" at bounding box center [379, 116] width 90 height 12
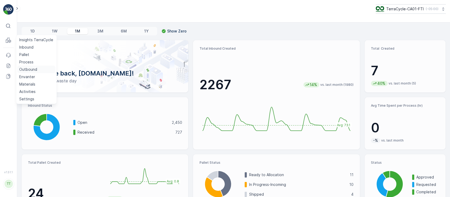
click at [30, 70] on p "Outbound" at bounding box center [28, 69] width 18 height 5
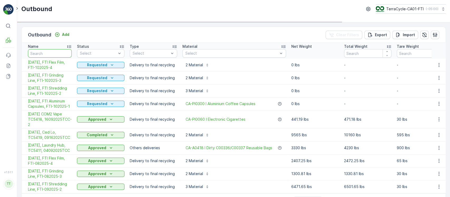
click at [65, 52] on input "text" at bounding box center [50, 53] width 44 height 8
paste input "TC5390"
type input "TC5390"
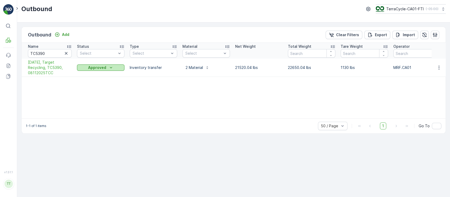
click at [94, 69] on p "Approved" at bounding box center [97, 67] width 18 height 5
click at [91, 112] on span "Shipped" at bounding box center [87, 112] width 15 height 5
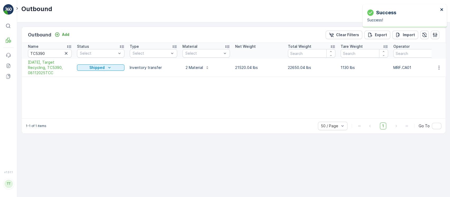
click at [441, 9] on icon "close" at bounding box center [441, 9] width 3 height 3
click at [411, 9] on p "TerraCycle-CA01-FTI" at bounding box center [404, 8] width 37 height 5
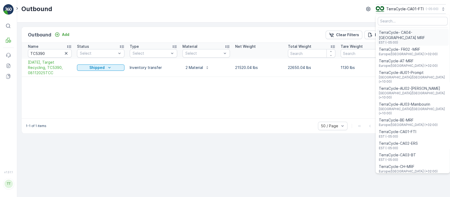
click at [408, 40] on span "EST (-05:00)" at bounding box center [413, 42] width 68 height 4
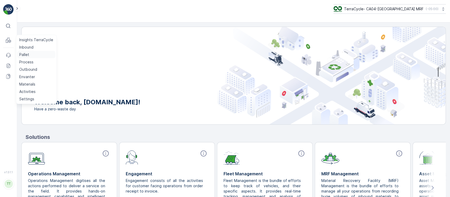
click at [24, 52] on p "Pallet" at bounding box center [24, 54] width 10 height 5
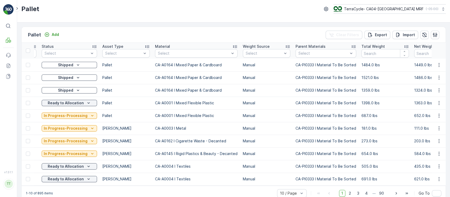
scroll to position [0, 103]
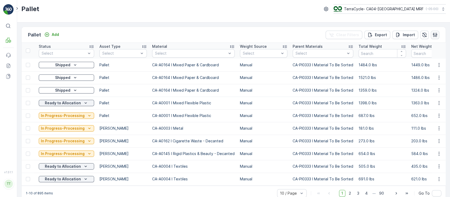
click at [433, 36] on icon "button" at bounding box center [434, 34] width 5 height 5
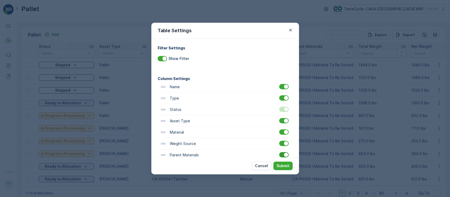
click at [282, 156] on div at bounding box center [283, 154] width 9 height 5
click at [279, 152] on input "checkbox" at bounding box center [279, 152] width 0 height 0
click at [282, 165] on p "Submit" at bounding box center [282, 165] width 13 height 5
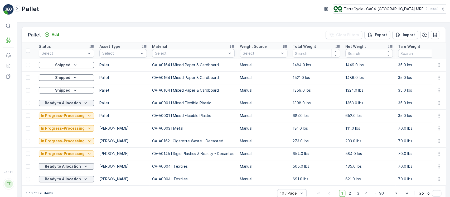
click at [317, 123] on td "181.0 lbs" at bounding box center [316, 128] width 53 height 13
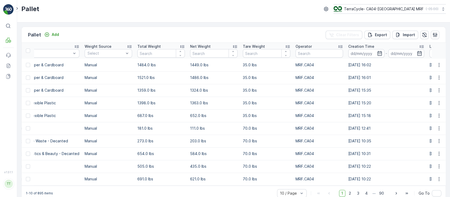
scroll to position [0, 259]
click at [422, 31] on button "button" at bounding box center [424, 35] width 8 height 8
click at [410, 32] on p "Import" at bounding box center [409, 34] width 12 height 5
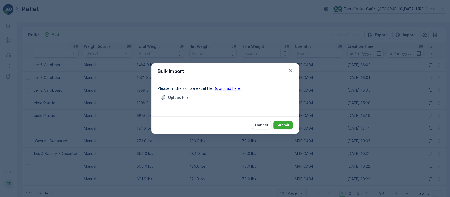
click at [236, 87] on link "Download here." at bounding box center [227, 88] width 28 height 4
click at [267, 122] on p "Cancel" at bounding box center [261, 124] width 13 height 5
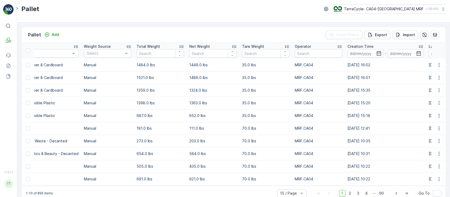
click at [263, 125] on p "70.0 lbs" at bounding box center [265, 127] width 47 height 5
click at [261, 126] on p "70.0 lbs" at bounding box center [265, 127] width 47 height 5
click at [403, 37] on p "Import" at bounding box center [409, 34] width 12 height 5
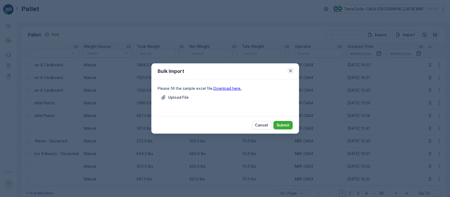
click at [292, 71] on icon "button" at bounding box center [290, 70] width 5 height 5
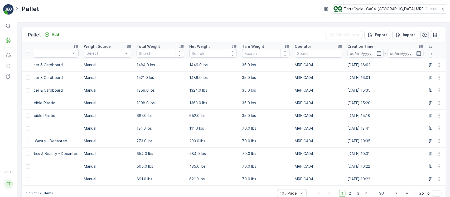
click at [424, 36] on icon "button" at bounding box center [424, 34] width 5 height 5
click at [404, 32] on p "Import" at bounding box center [409, 34] width 12 height 5
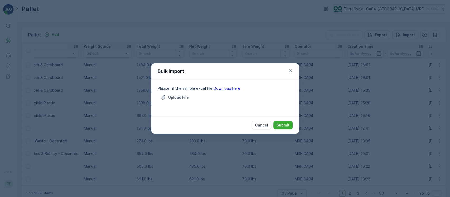
click at [174, 92] on div "Please fill the sample excel file. Download here. Upload File" at bounding box center [225, 98] width 135 height 24
click at [174, 98] on p "Upload File" at bounding box center [178, 97] width 21 height 5
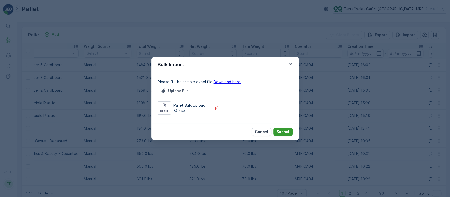
drag, startPoint x: 281, startPoint y: 130, endPoint x: 285, endPoint y: 128, distance: 3.8
click at [285, 128] on button "Submit" at bounding box center [282, 131] width 19 height 8
